Goal: Check status: Check status

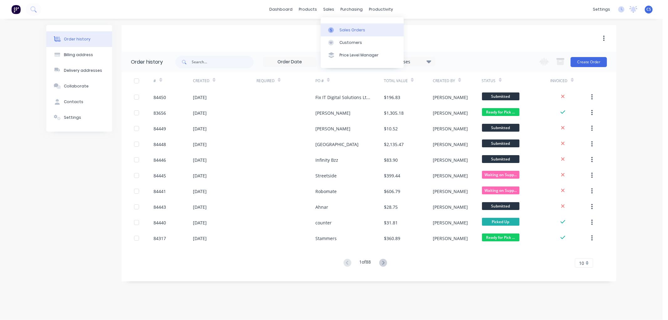
click at [340, 27] on div "Sales Orders" at bounding box center [352, 30] width 26 height 6
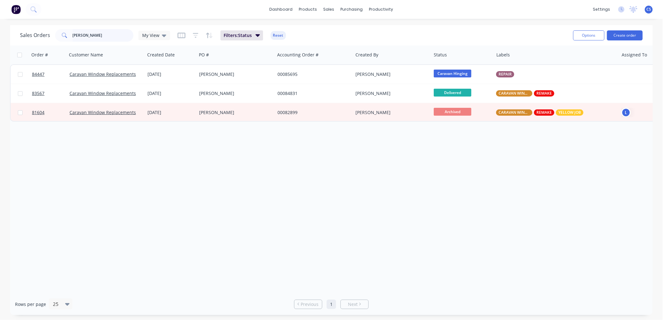
click at [95, 34] on input "[PERSON_NAME]" at bounding box center [103, 35] width 61 height 13
click at [102, 34] on input "[PERSON_NAME]" at bounding box center [103, 35] width 61 height 13
drag, startPoint x: 104, startPoint y: 34, endPoint x: 61, endPoint y: 36, distance: 43.2
click at [64, 35] on div "[PERSON_NAME]" at bounding box center [94, 35] width 78 height 13
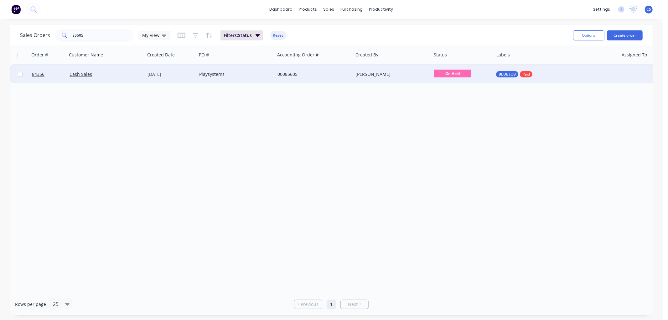
click at [445, 72] on span "On Hold" at bounding box center [453, 74] width 38 height 8
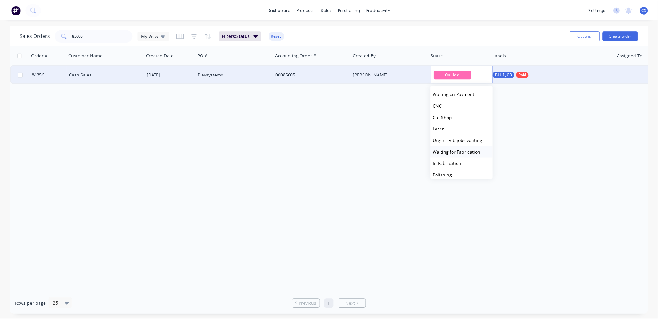
scroll to position [35, 0]
click at [444, 117] on span "Laser" at bounding box center [441, 116] width 11 height 6
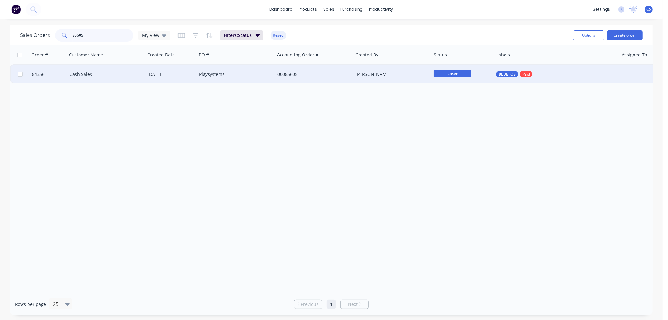
click at [92, 34] on input "85605" at bounding box center [103, 35] width 61 height 13
drag, startPoint x: 86, startPoint y: 35, endPoint x: 44, endPoint y: 35, distance: 41.6
click at [42, 35] on div "Sales Orders 85605 My View" at bounding box center [95, 35] width 150 height 13
paste input "4176"
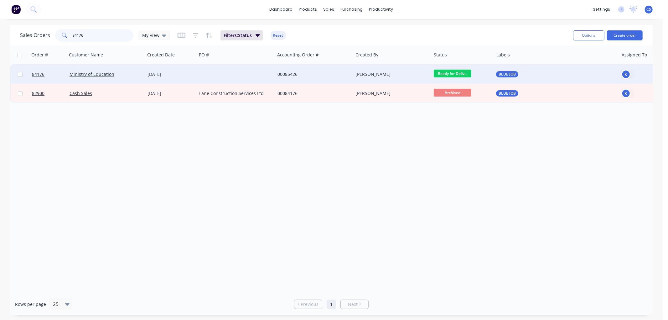
type input "84176"
click at [220, 77] on div at bounding box center [236, 74] width 78 height 19
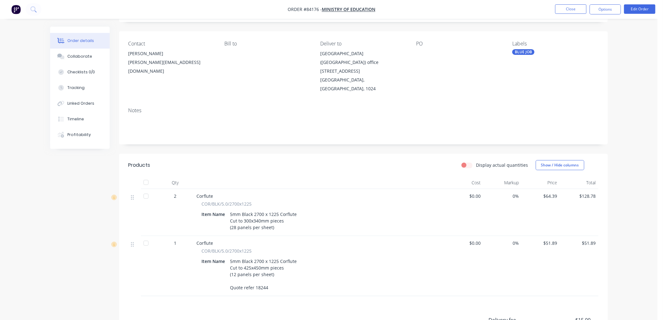
scroll to position [122, 0]
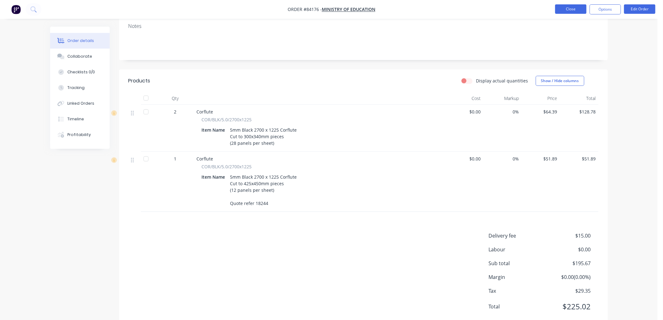
click at [575, 12] on button "Close" at bounding box center [570, 8] width 31 height 9
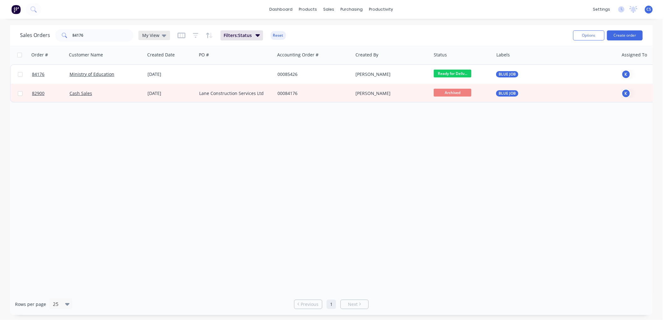
click at [153, 35] on span "My View" at bounding box center [150, 35] width 17 height 7
click at [119, 35] on input "84176" at bounding box center [103, 35] width 61 height 13
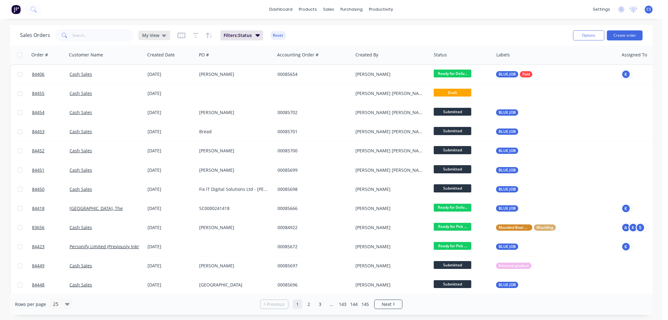
click at [160, 32] on div "My View" at bounding box center [154, 35] width 32 height 9
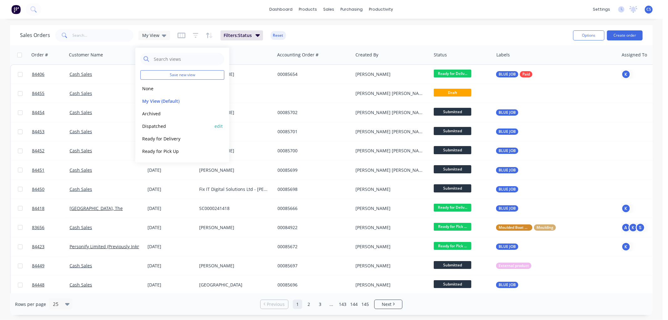
click at [161, 123] on button "Dispatched" at bounding box center [175, 125] width 71 height 7
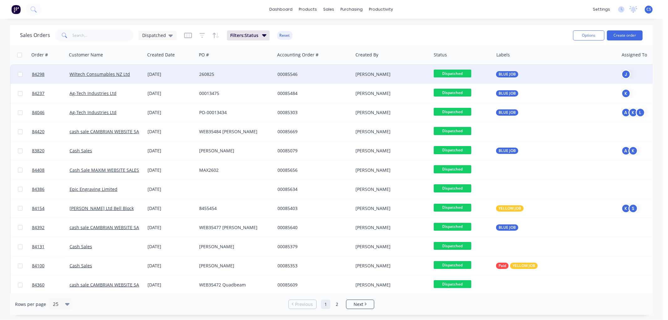
click at [462, 73] on span "Dispatched" at bounding box center [453, 74] width 38 height 8
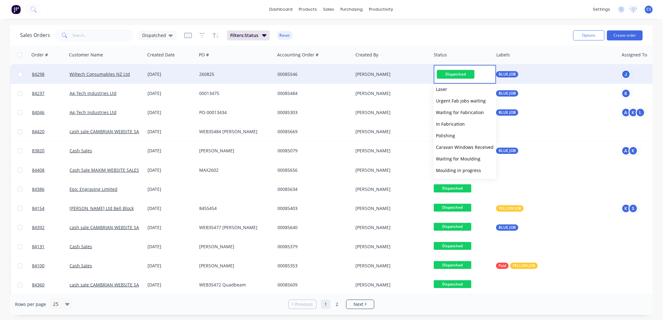
scroll to position [212, 0]
click at [445, 161] on span "Delivered" at bounding box center [446, 160] width 20 height 6
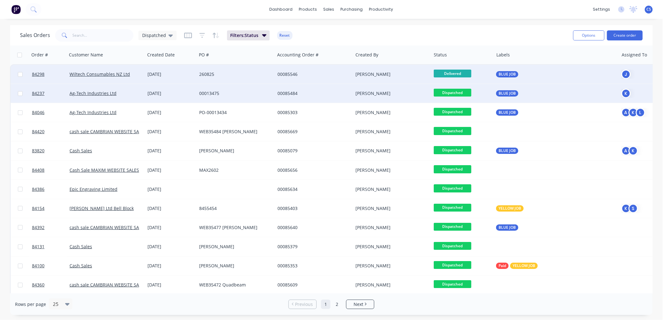
click at [455, 91] on span "Dispatched" at bounding box center [453, 93] width 38 height 8
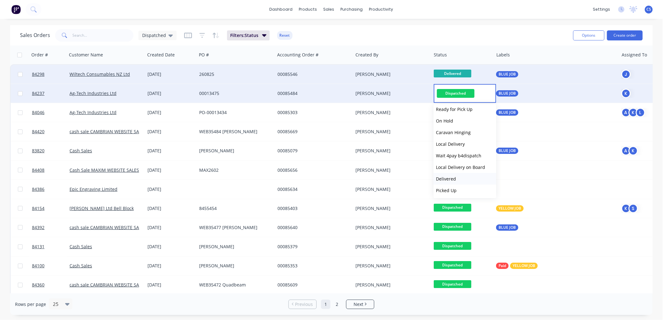
click at [449, 179] on span "Delivered" at bounding box center [446, 179] width 20 height 6
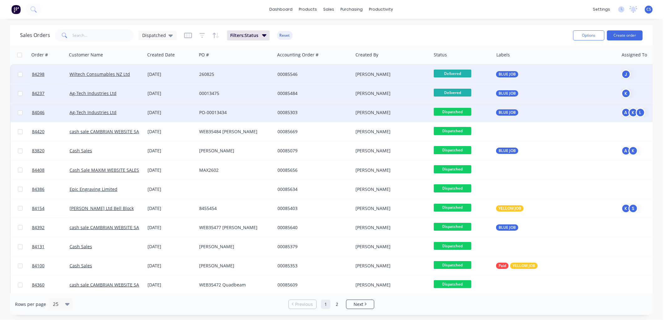
click at [456, 111] on span "Dispatched" at bounding box center [453, 112] width 38 height 8
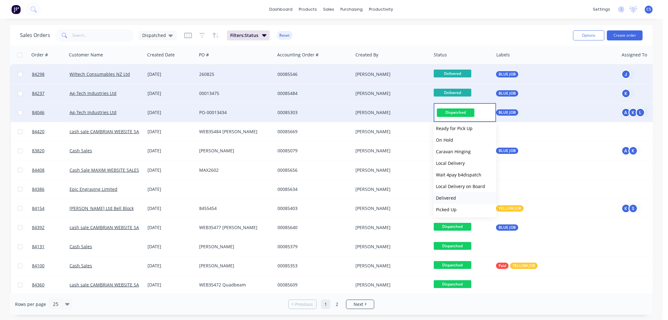
click at [451, 197] on span "Delivered" at bounding box center [446, 198] width 20 height 6
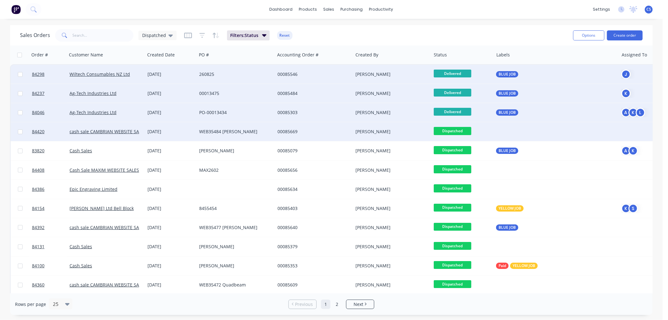
click at [456, 131] on span "Dispatched" at bounding box center [453, 131] width 38 height 8
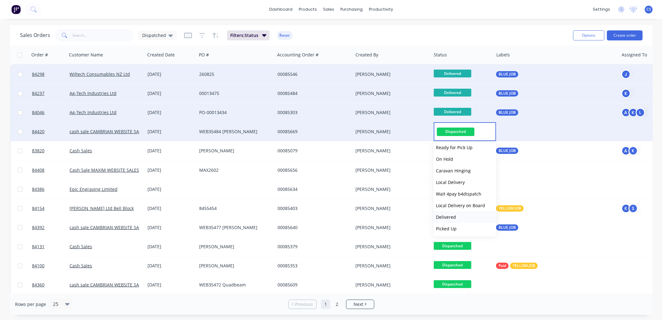
click at [455, 215] on button "Delivered" at bounding box center [464, 217] width 63 height 12
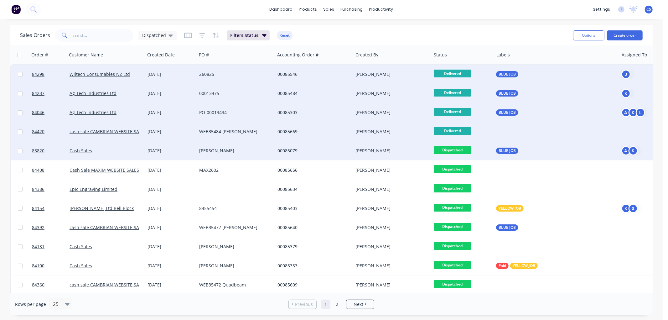
click at [454, 152] on span "Dispatched" at bounding box center [453, 150] width 38 height 8
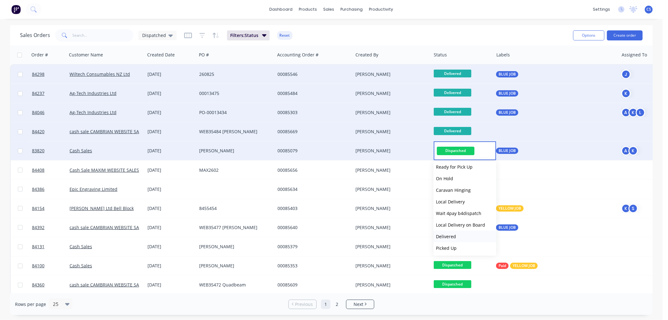
click at [452, 234] on span "Delivered" at bounding box center [446, 236] width 20 height 6
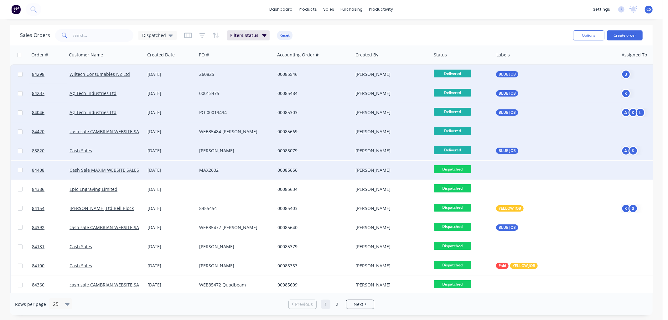
click at [456, 169] on span "Dispatched" at bounding box center [453, 169] width 38 height 8
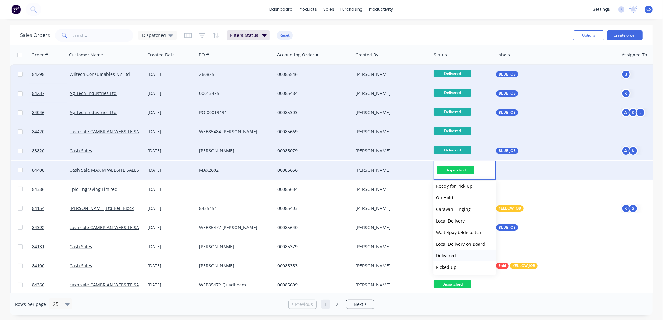
drag, startPoint x: 450, startPoint y: 257, endPoint x: 454, endPoint y: 254, distance: 5.6
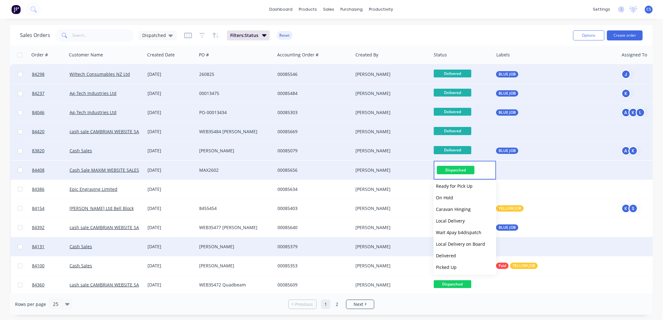
click at [450, 257] on span "Delivered" at bounding box center [446, 255] width 20 height 6
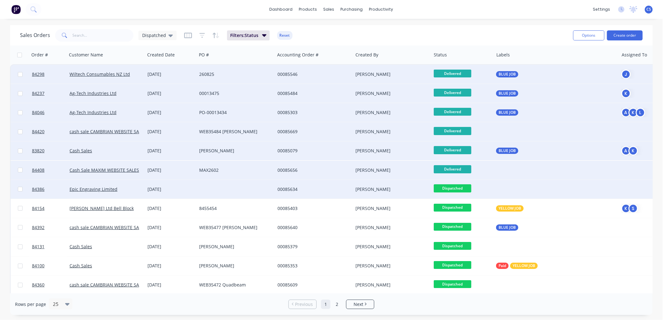
click at [452, 188] on span "Dispatched" at bounding box center [453, 188] width 38 height 8
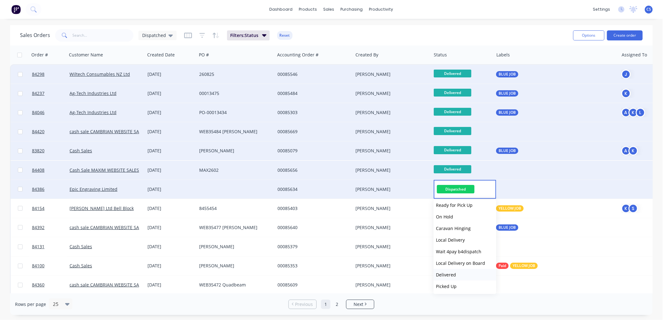
click at [453, 276] on button "Delivered" at bounding box center [464, 275] width 63 height 12
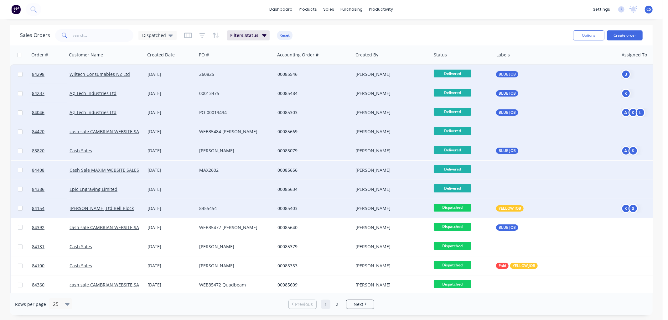
click at [451, 204] on span "Dispatched" at bounding box center [453, 208] width 38 height 8
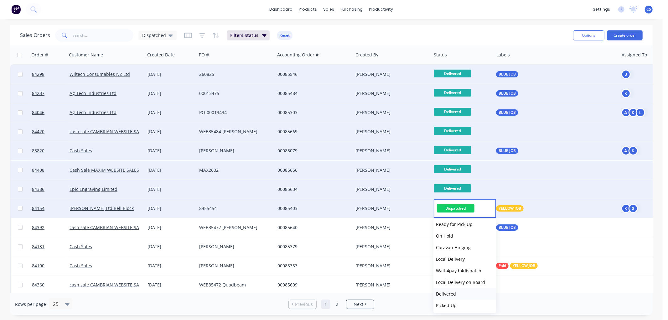
click at [448, 293] on span "Delivered" at bounding box center [446, 294] width 20 height 6
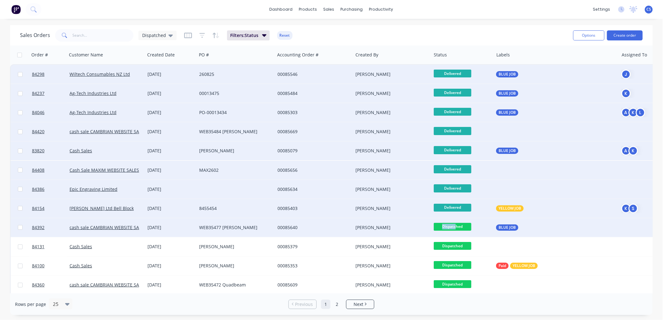
click at [455, 223] on span "Dispatched" at bounding box center [453, 227] width 38 height 8
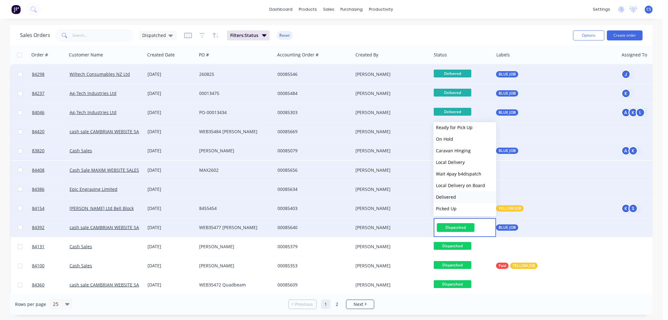
click at [447, 195] on span "Delivered" at bounding box center [446, 197] width 20 height 6
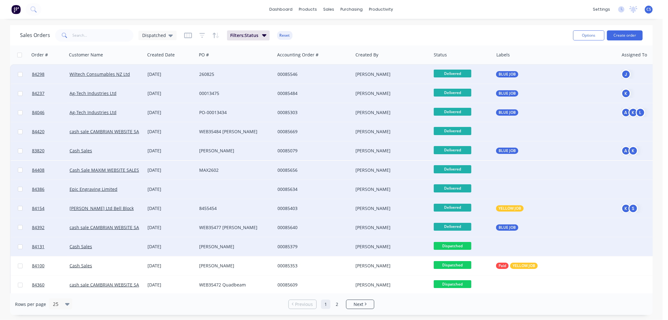
click at [456, 245] on span "Dispatched" at bounding box center [453, 246] width 38 height 8
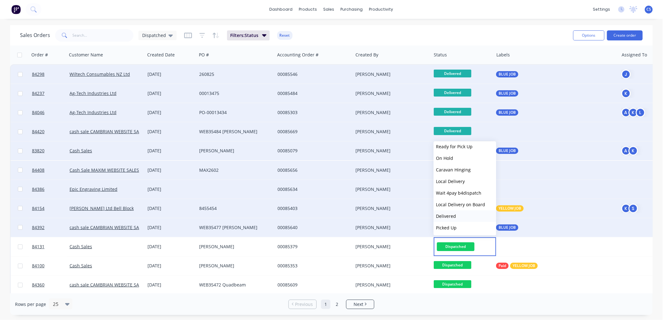
click at [449, 213] on span "Delivered" at bounding box center [446, 216] width 20 height 6
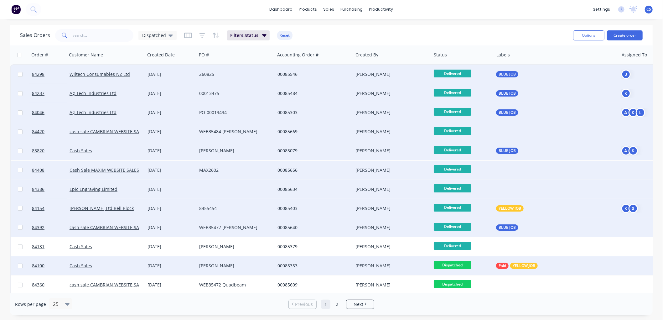
click at [460, 266] on span "Dispatched" at bounding box center [453, 265] width 38 height 8
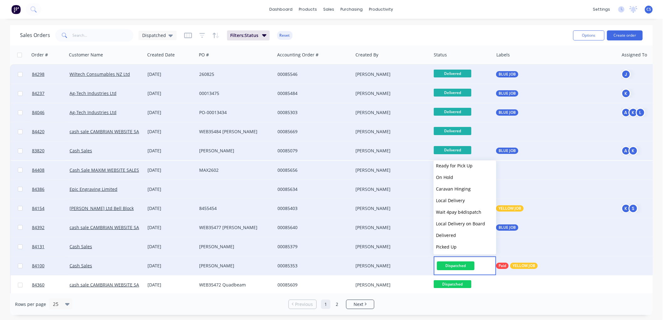
click at [447, 235] on span "Delivered" at bounding box center [446, 235] width 20 height 6
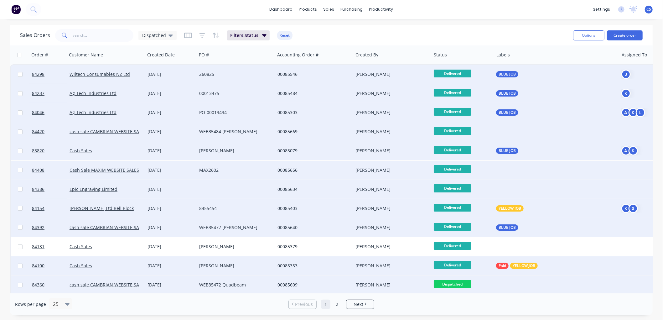
click at [458, 282] on span "Dispatched" at bounding box center [453, 284] width 38 height 8
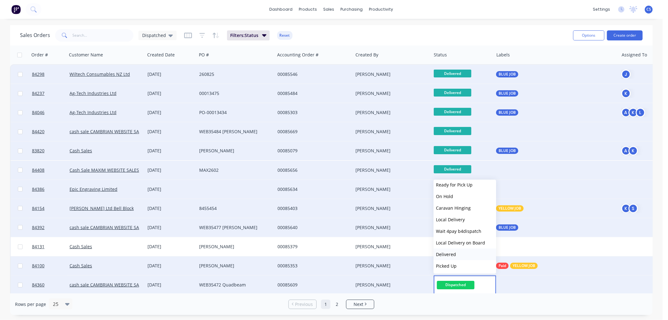
click at [453, 255] on span "Delivered" at bounding box center [446, 254] width 20 height 6
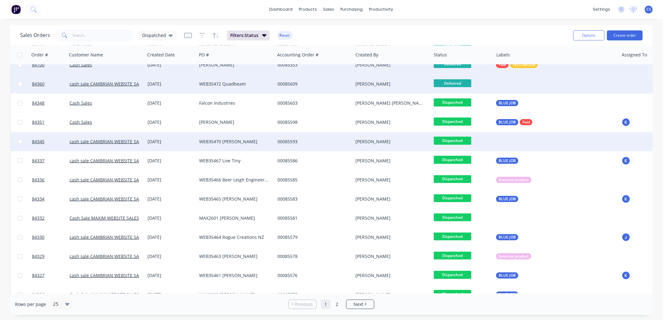
scroll to position [209, 0]
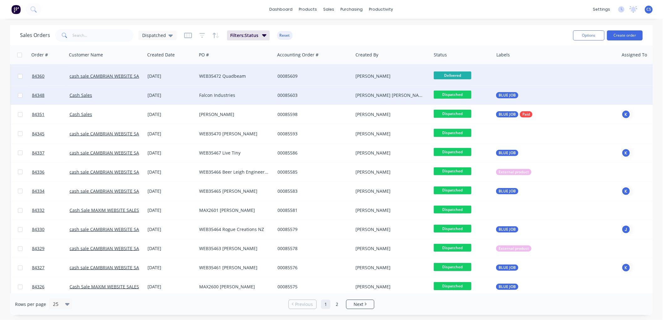
click at [454, 92] on span "Dispatched" at bounding box center [453, 94] width 38 height 8
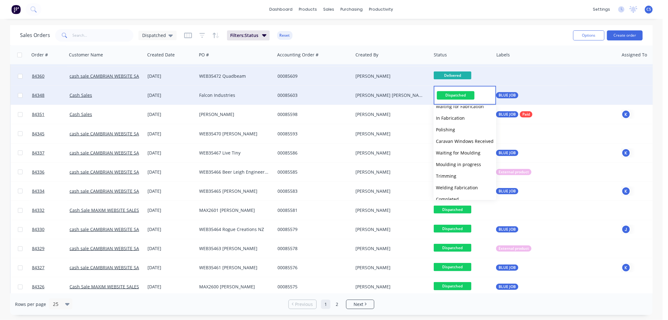
scroll to position [212, 0]
click at [448, 179] on span "Delivered" at bounding box center [446, 181] width 20 height 6
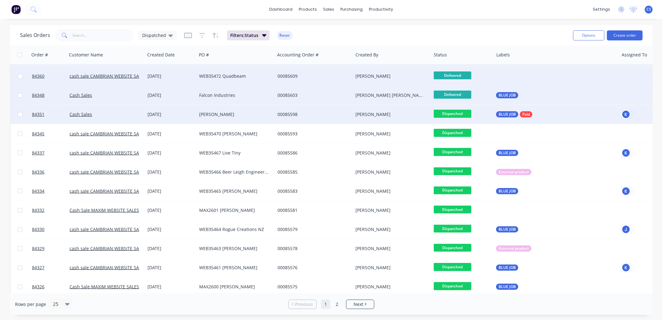
click at [458, 110] on span "Dispatched" at bounding box center [453, 114] width 38 height 8
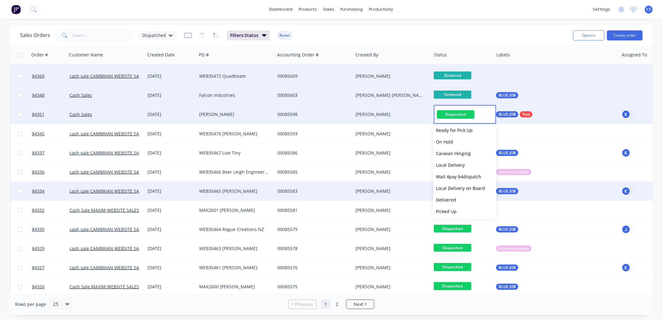
click at [451, 198] on span "Delivered" at bounding box center [446, 200] width 20 height 6
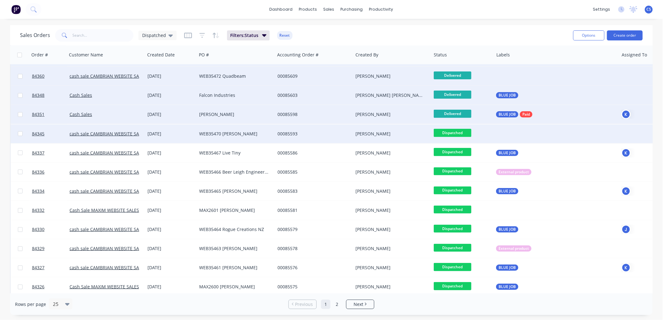
click at [455, 132] on span "Dispatched" at bounding box center [453, 133] width 38 height 8
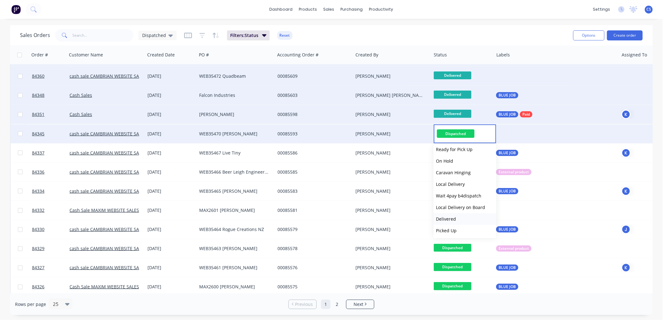
click at [455, 218] on span "Delivered" at bounding box center [446, 219] width 20 height 6
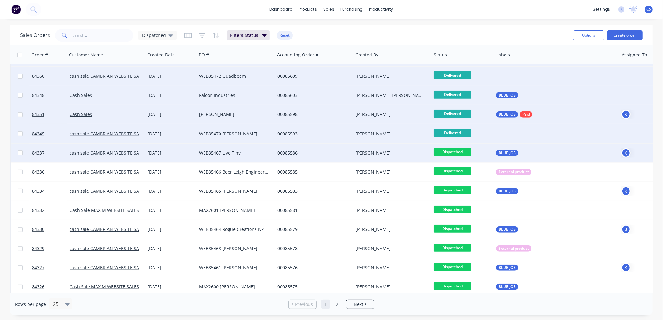
click at [456, 152] on span "Dispatched" at bounding box center [453, 152] width 38 height 8
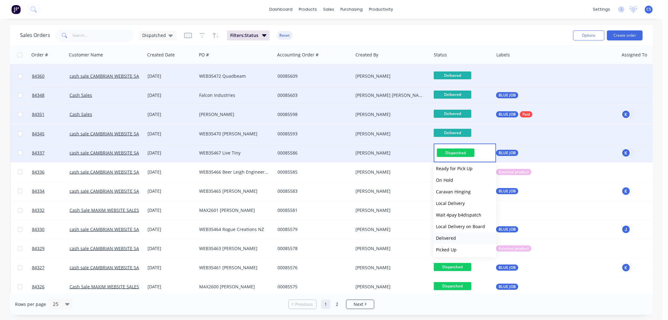
click at [455, 238] on button "Delivered" at bounding box center [464, 238] width 63 height 12
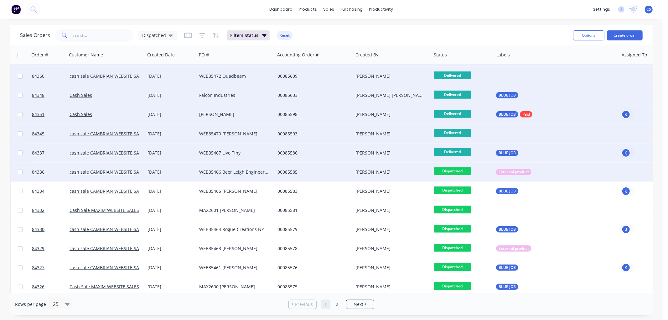
click at [452, 172] on span "Dispatched" at bounding box center [453, 171] width 38 height 8
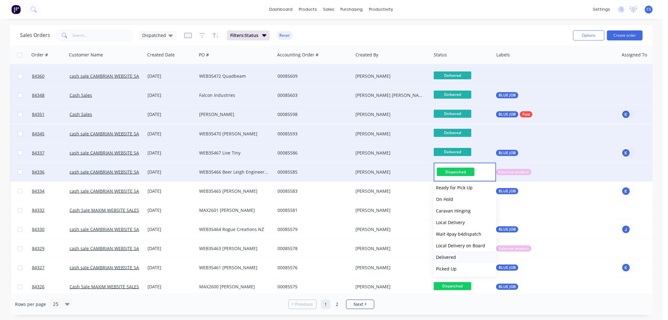
click at [452, 255] on span "Delivered" at bounding box center [446, 257] width 20 height 6
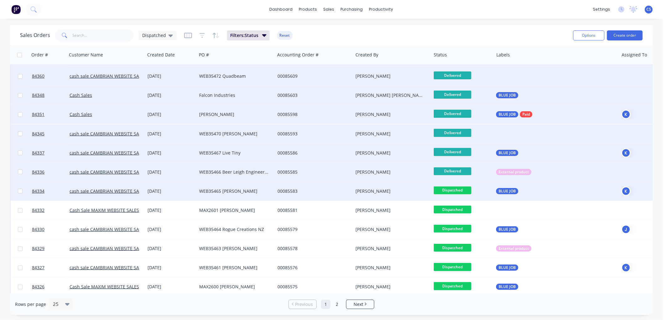
click at [461, 188] on span "Dispatched" at bounding box center [453, 190] width 38 height 8
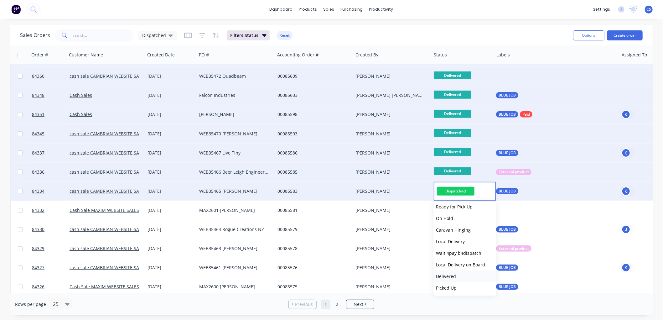
click at [443, 275] on span "Delivered" at bounding box center [446, 276] width 20 height 6
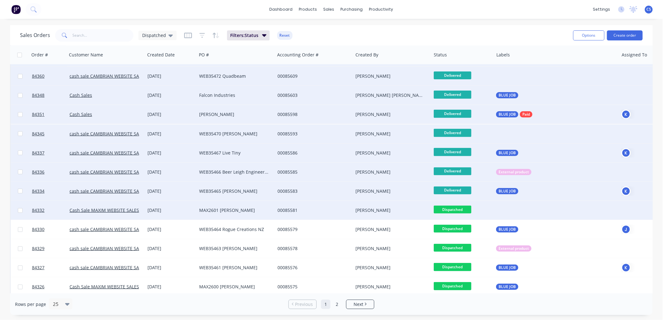
click at [461, 209] on span "Dispatched" at bounding box center [453, 209] width 38 height 8
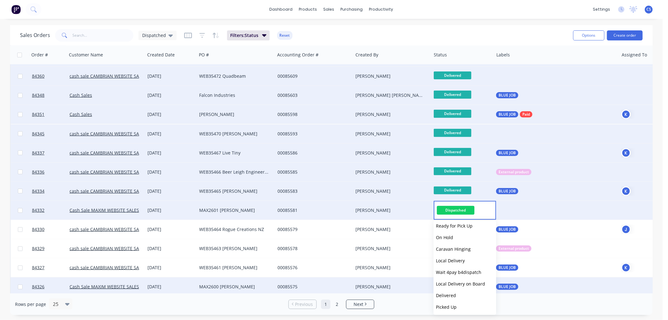
click at [448, 295] on span "Delivered" at bounding box center [446, 295] width 20 height 6
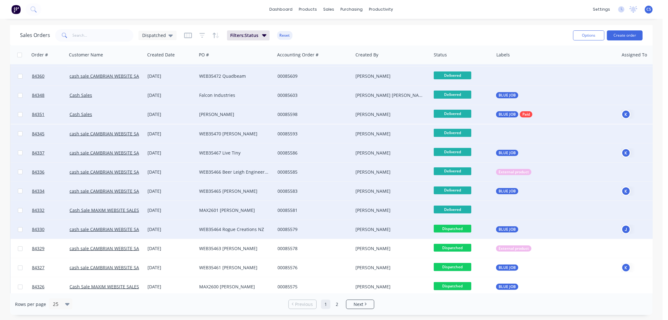
click at [455, 228] on span "Dispatched" at bounding box center [453, 229] width 38 height 8
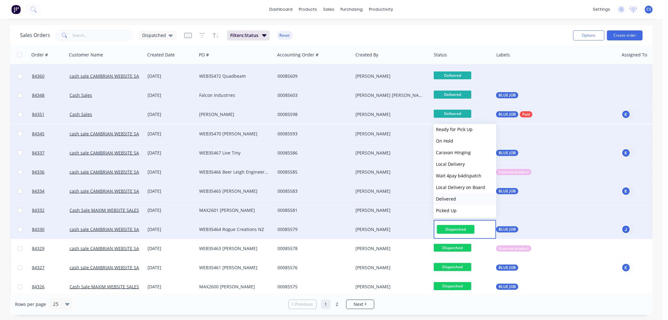
click at [446, 199] on span "Delivered" at bounding box center [446, 199] width 20 height 6
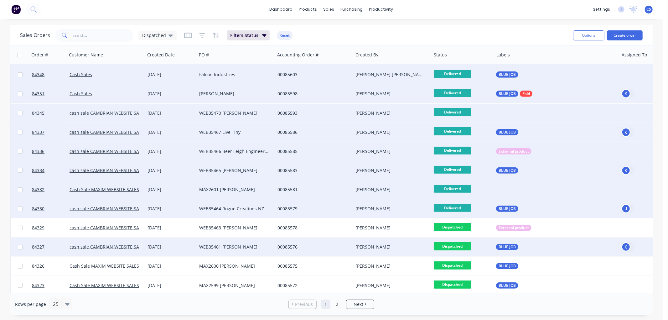
scroll to position [252, 0]
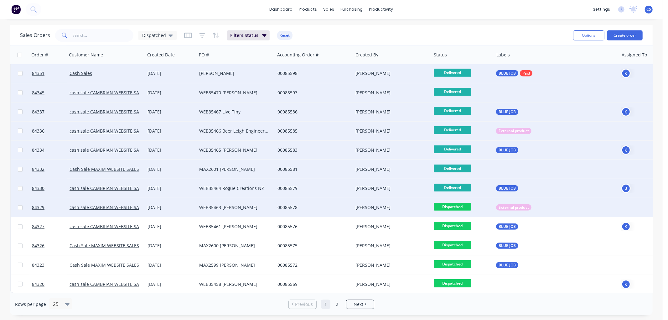
click at [457, 203] on span "Dispatched" at bounding box center [453, 207] width 38 height 8
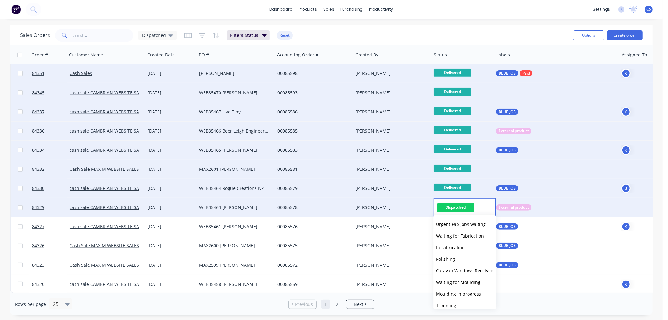
scroll to position [212, 0]
click at [454, 287] on span "Delivered" at bounding box center [446, 290] width 20 height 6
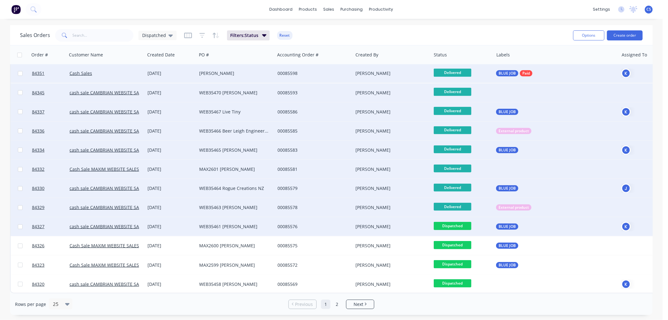
click at [460, 222] on span "Dispatched" at bounding box center [453, 226] width 38 height 8
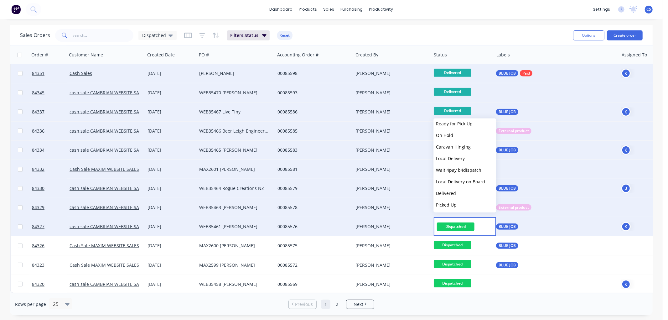
click at [449, 193] on span "Delivered" at bounding box center [446, 193] width 20 height 6
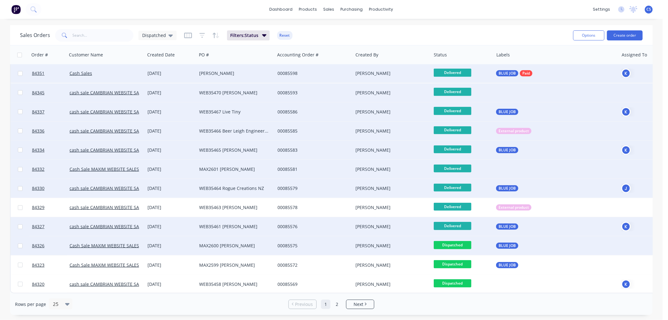
click at [460, 245] on span "Dispatched" at bounding box center [453, 245] width 38 height 8
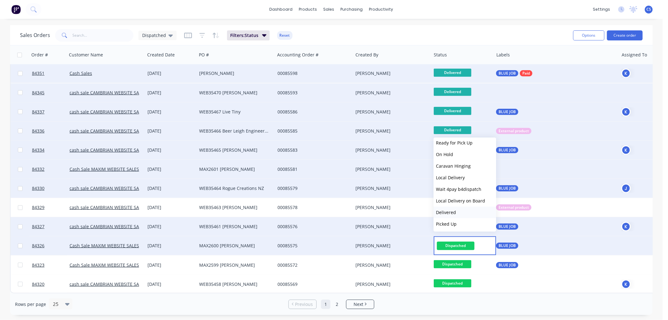
click at [448, 213] on span "Delivered" at bounding box center [446, 212] width 20 height 6
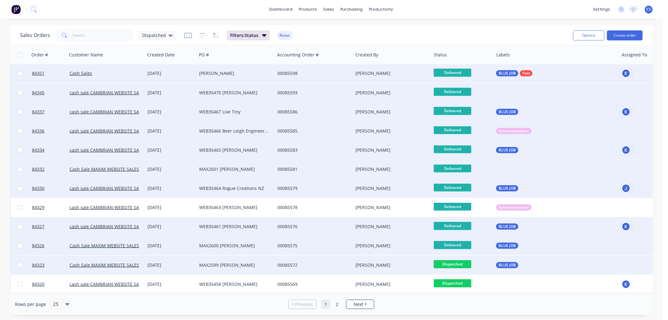
click at [462, 262] on span "Dispatched" at bounding box center [453, 264] width 38 height 8
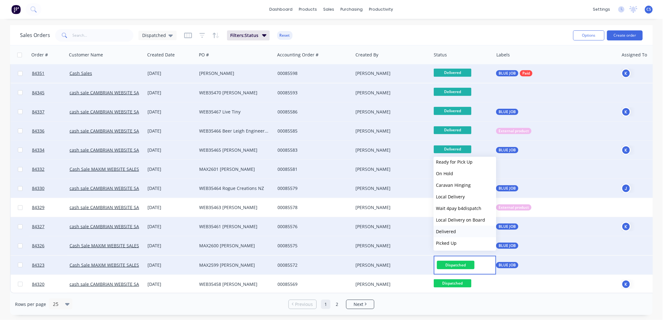
click at [453, 231] on span "Delivered" at bounding box center [446, 231] width 20 height 6
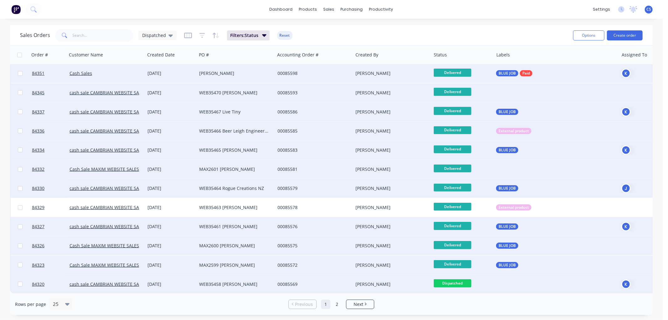
click at [458, 279] on span "Dispatched" at bounding box center [453, 283] width 38 height 8
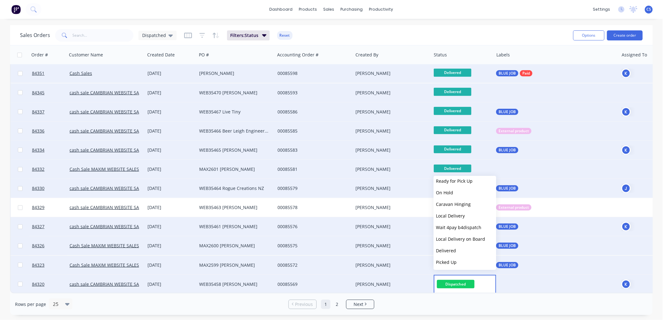
click at [452, 247] on span "Delivered" at bounding box center [446, 250] width 20 height 6
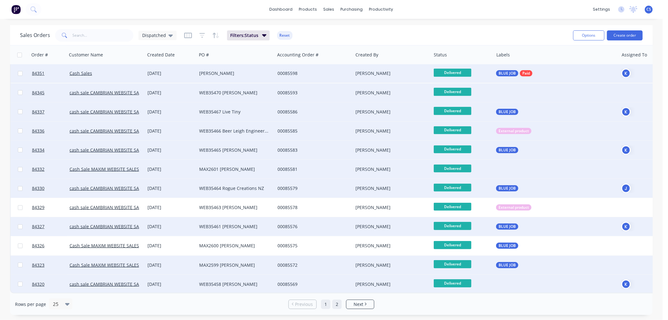
click at [336, 302] on link "2" at bounding box center [336, 303] width 9 height 9
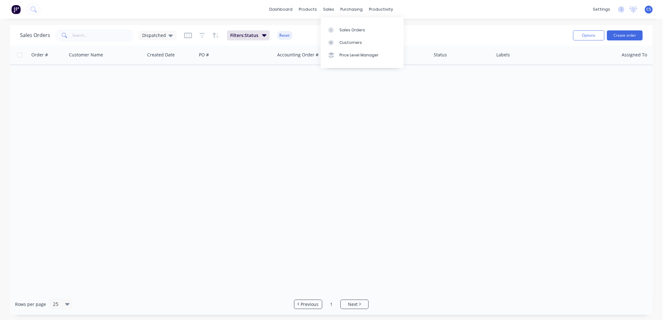
drag, startPoint x: 336, startPoint y: 26, endPoint x: 299, endPoint y: 32, distance: 37.5
click at [336, 26] on link "Sales Orders" at bounding box center [362, 29] width 83 height 13
